Goal: Task Accomplishment & Management: Complete application form

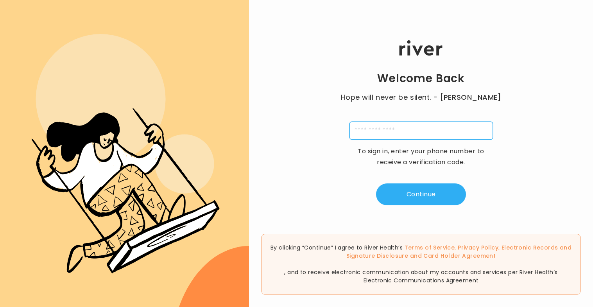
click at [370, 124] on input "tel" at bounding box center [422, 131] width 144 height 18
type input "**********"
click at [404, 135] on input "tel" at bounding box center [422, 131] width 144 height 18
type input "**********"
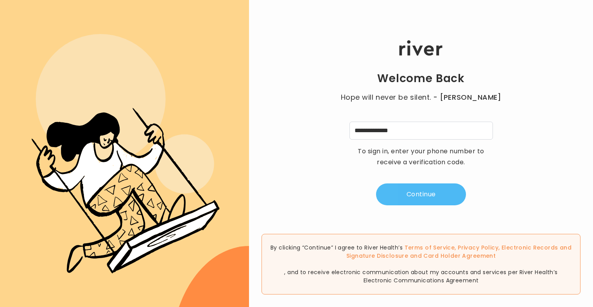
click at [416, 195] on button "Continue" at bounding box center [421, 194] width 90 height 22
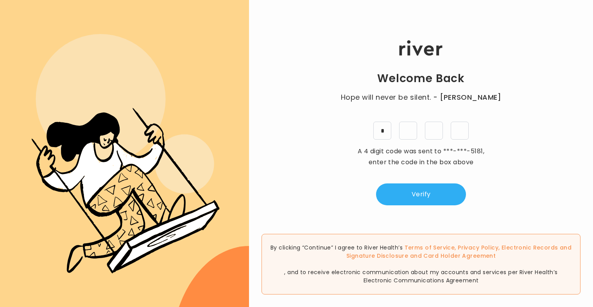
type input "*"
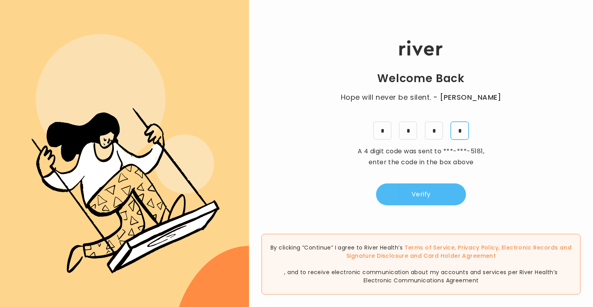
type input "*"
drag, startPoint x: 428, startPoint y: 196, endPoint x: 433, endPoint y: 191, distance: 6.7
click at [428, 196] on button "Verify" at bounding box center [421, 194] width 90 height 22
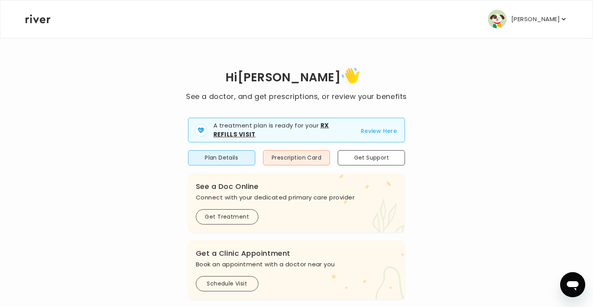
click at [382, 132] on button "Review Here" at bounding box center [379, 130] width 36 height 9
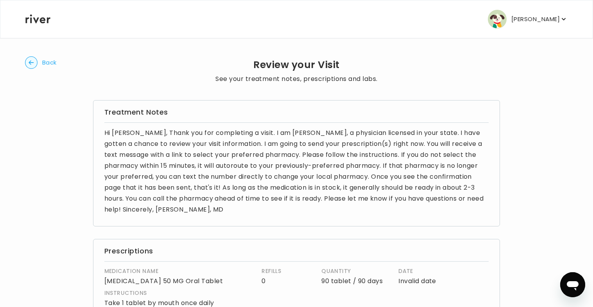
click at [35, 65] on circle "button" at bounding box center [31, 63] width 12 height 12
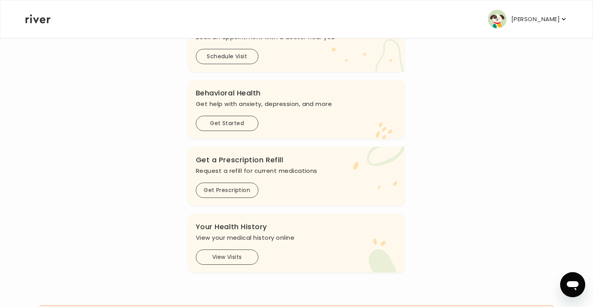
scroll to position [198, 0]
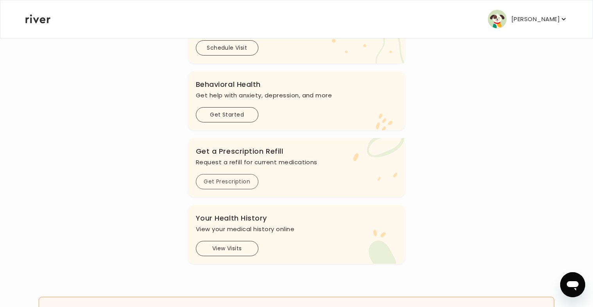
click at [239, 187] on button "Get Prescription" at bounding box center [227, 181] width 63 height 15
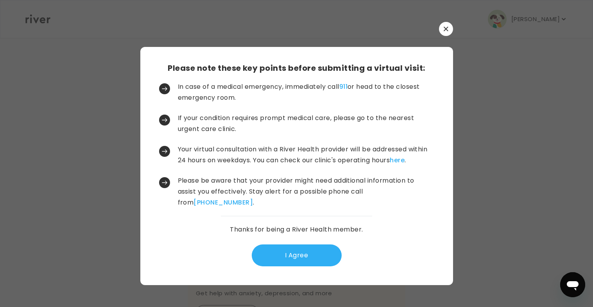
scroll to position [0, 0]
click at [286, 252] on button "I Agree" at bounding box center [297, 255] width 90 height 22
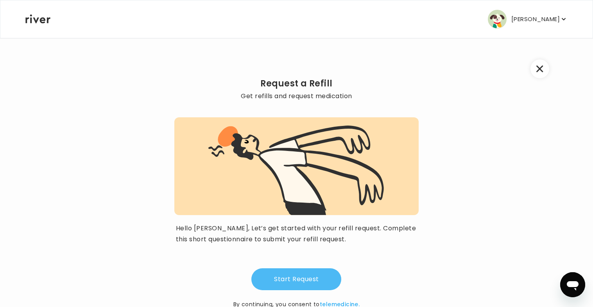
click at [280, 279] on button "Start Request" at bounding box center [296, 279] width 90 height 22
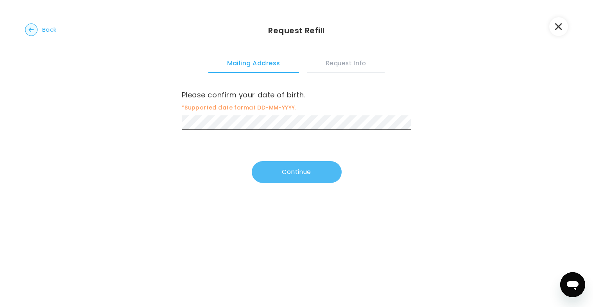
click at [278, 176] on button "Continue" at bounding box center [297, 172] width 90 height 22
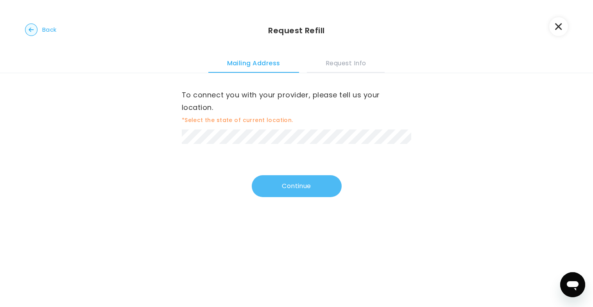
click at [283, 185] on button "Continue" at bounding box center [297, 186] width 90 height 22
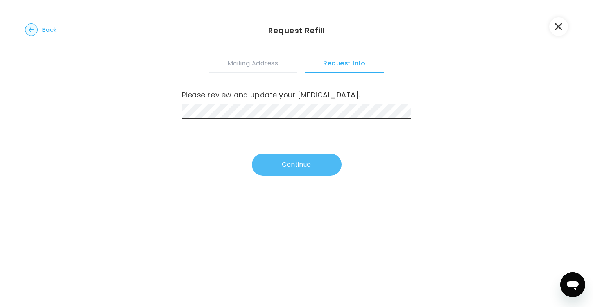
click at [294, 163] on button "Continue" at bounding box center [297, 165] width 90 height 22
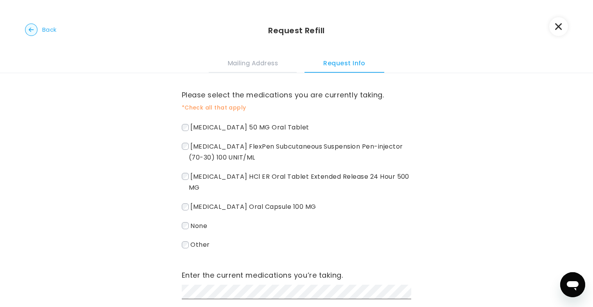
scroll to position [29, 0]
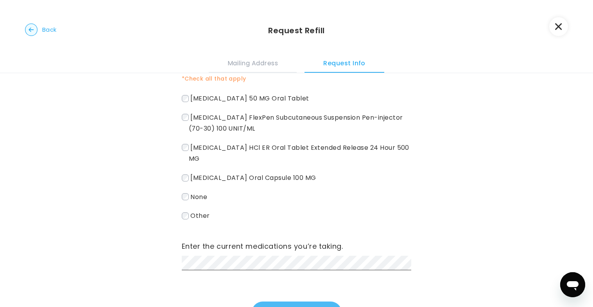
click at [287, 305] on button "Continue" at bounding box center [297, 312] width 90 height 22
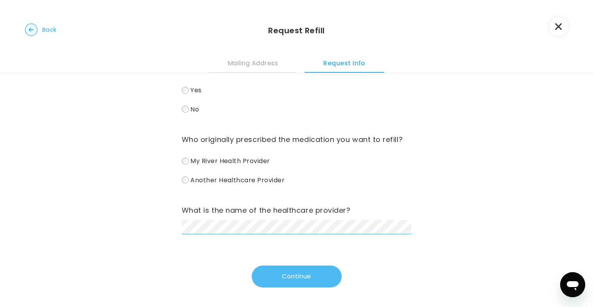
scroll to position [38, 0]
click at [291, 273] on button "Continue" at bounding box center [297, 277] width 90 height 22
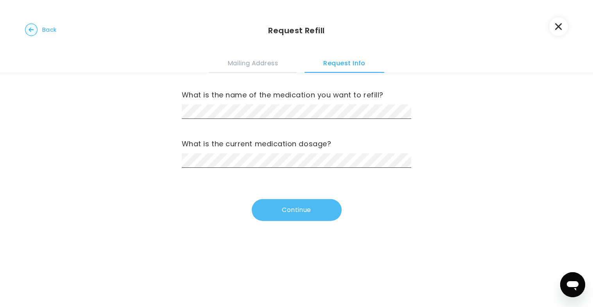
click at [287, 206] on button "Continue" at bounding box center [297, 210] width 90 height 22
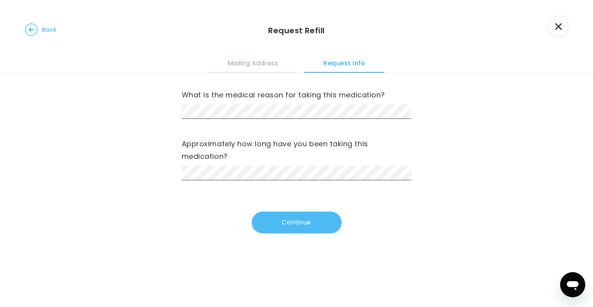
click at [275, 218] on button "Continue" at bounding box center [297, 223] width 90 height 22
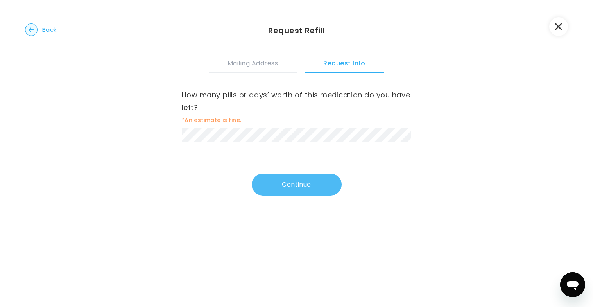
click at [276, 177] on button "Continue" at bounding box center [297, 185] width 90 height 22
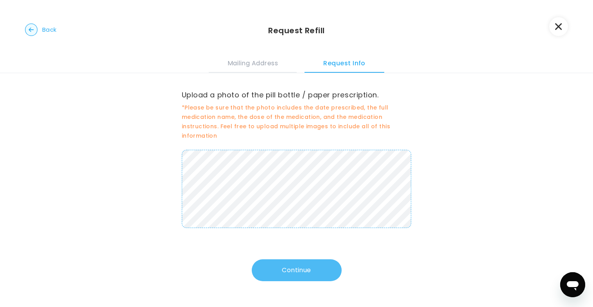
click at [304, 269] on button "Continue" at bounding box center [297, 270] width 90 height 22
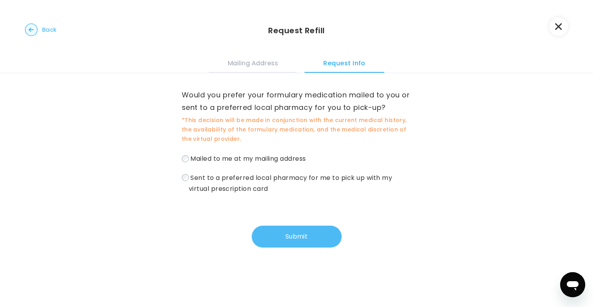
click at [271, 232] on button "Submit" at bounding box center [297, 237] width 90 height 22
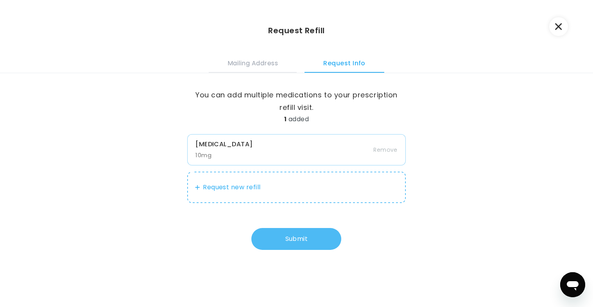
click at [296, 235] on button "Submit" at bounding box center [296, 239] width 90 height 22
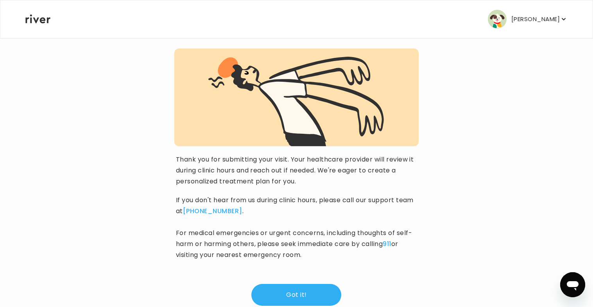
scroll to position [74, 0]
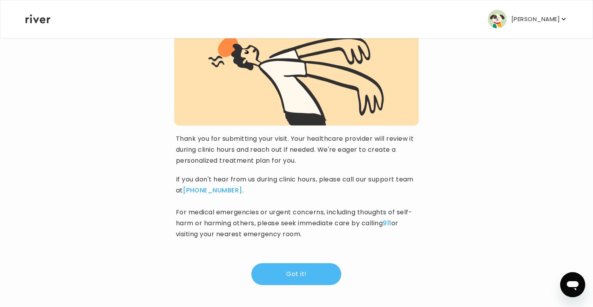
click at [283, 280] on button "Got it!" at bounding box center [296, 274] width 90 height 22
